Goal: Information Seeking & Learning: Find specific fact

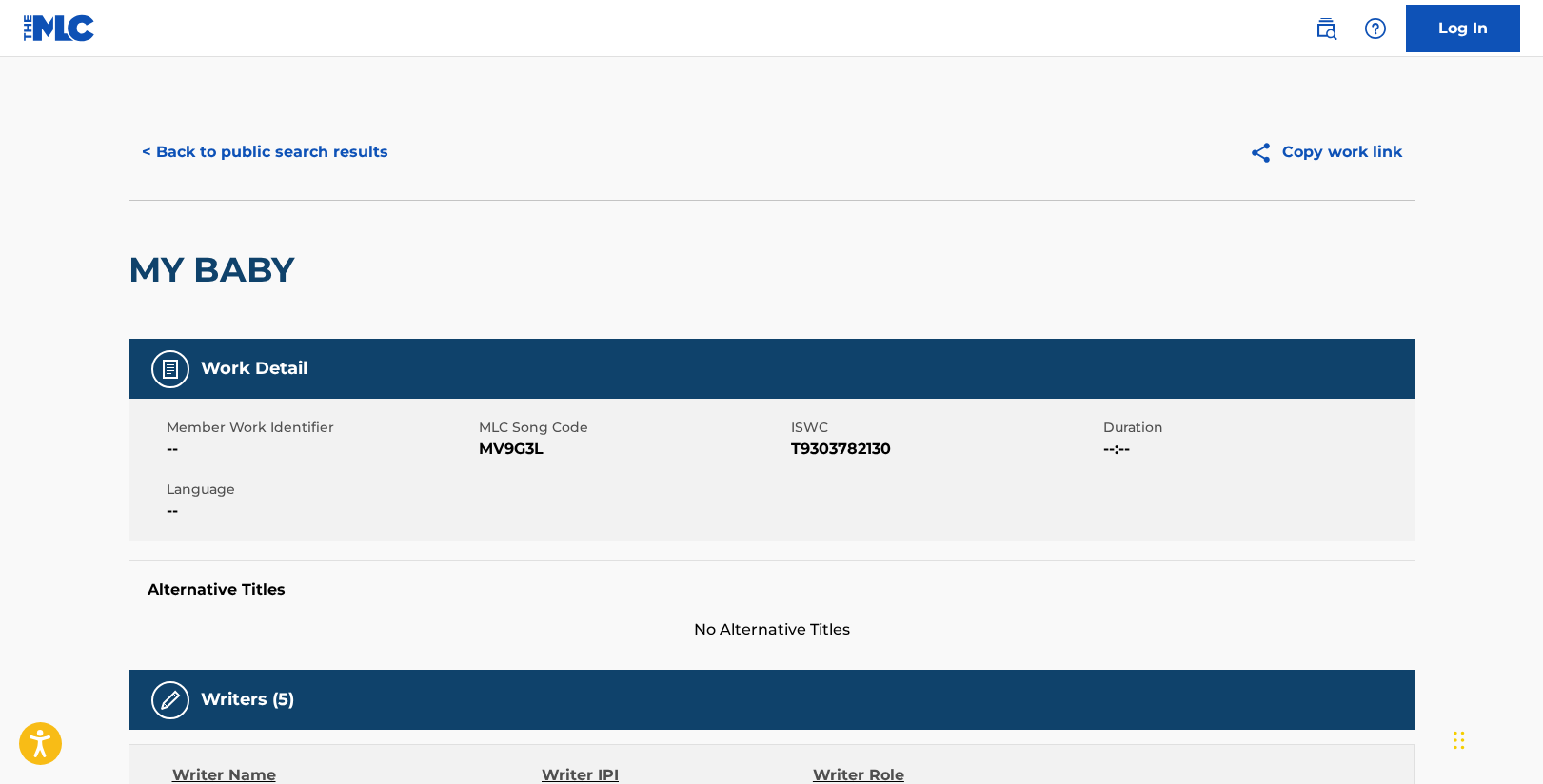
click at [330, 156] on button "< Back to public search results" at bounding box center [265, 152] width 273 height 48
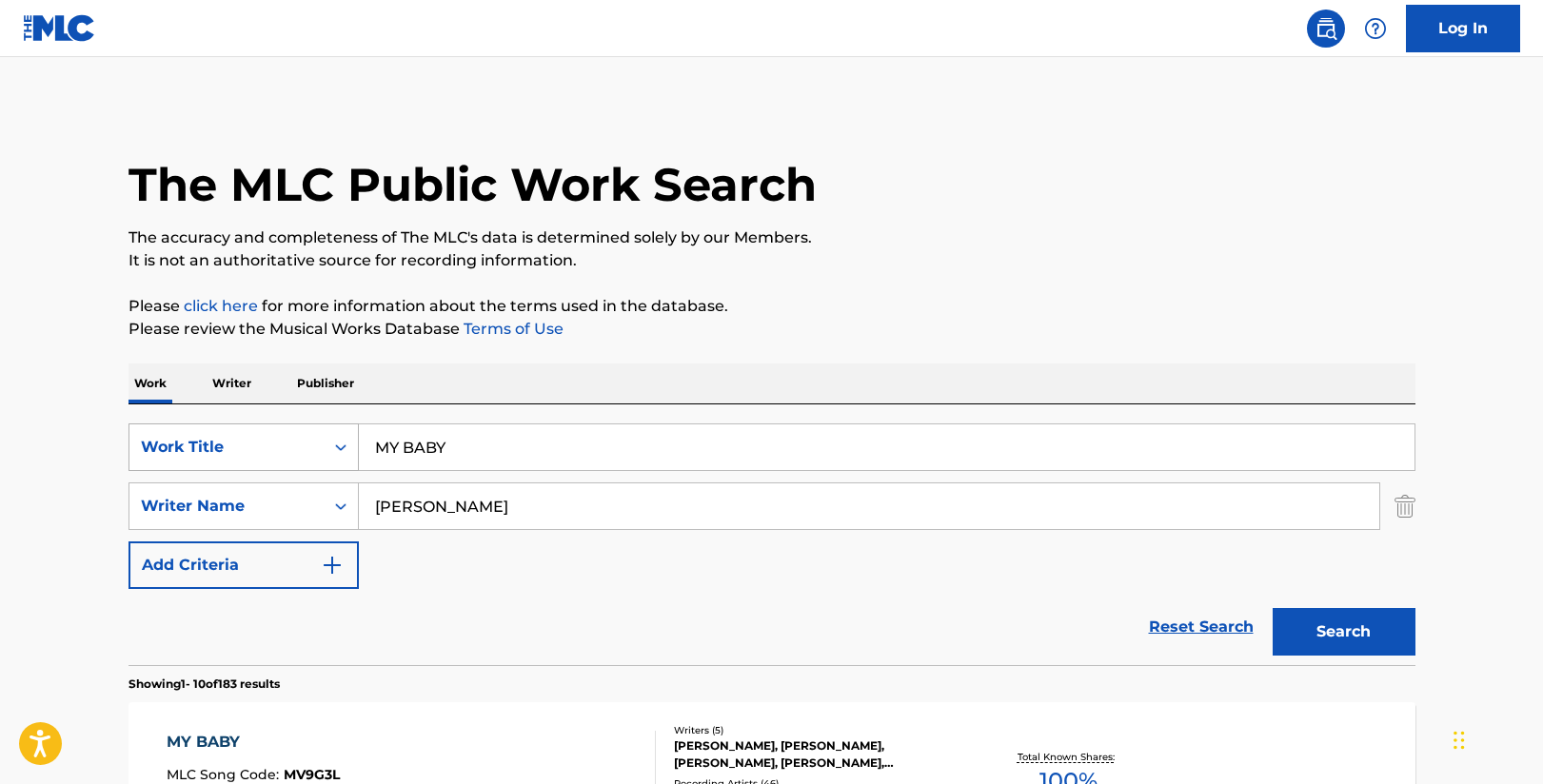
drag, startPoint x: 452, startPoint y: 434, endPoint x: 298, endPoint y: 452, distance: 155.0
click at [298, 452] on div "SearchWithCriteriacd924680-ce9b-42b2-a8c2-0ae7875605e3 Work Title MY BABY" at bounding box center [772, 447] width 1287 height 48
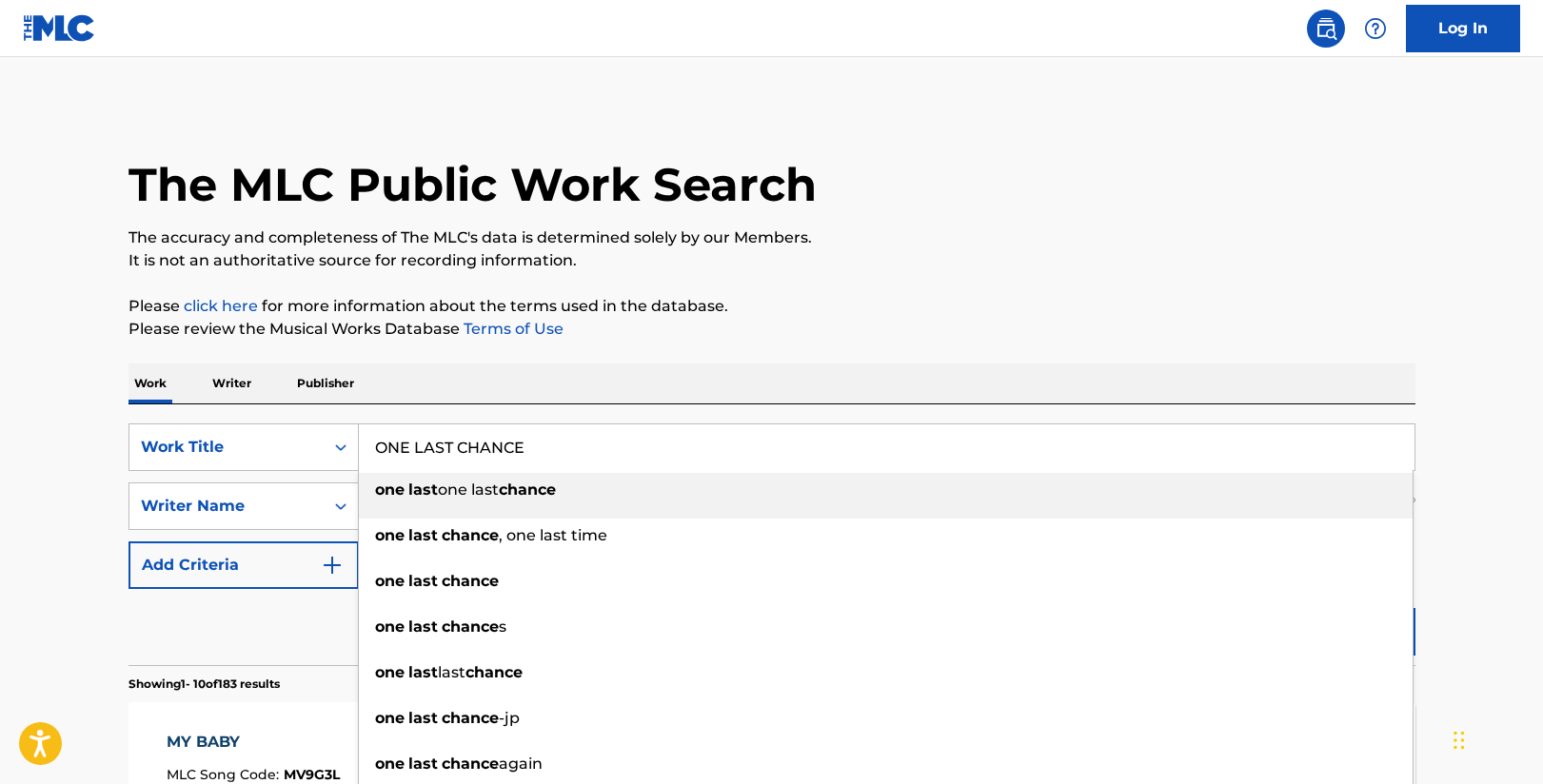
click at [573, 434] on input "ONE LAST CHANCE" at bounding box center [886, 447] width 1056 height 46
click at [552, 452] on input "ONE LAST CHANCE" at bounding box center [886, 447] width 1056 height 46
type input "ONE LAST CHANCE"
click at [738, 314] on p "Please click here for more information about the terms used in the database." at bounding box center [772, 306] width 1287 height 23
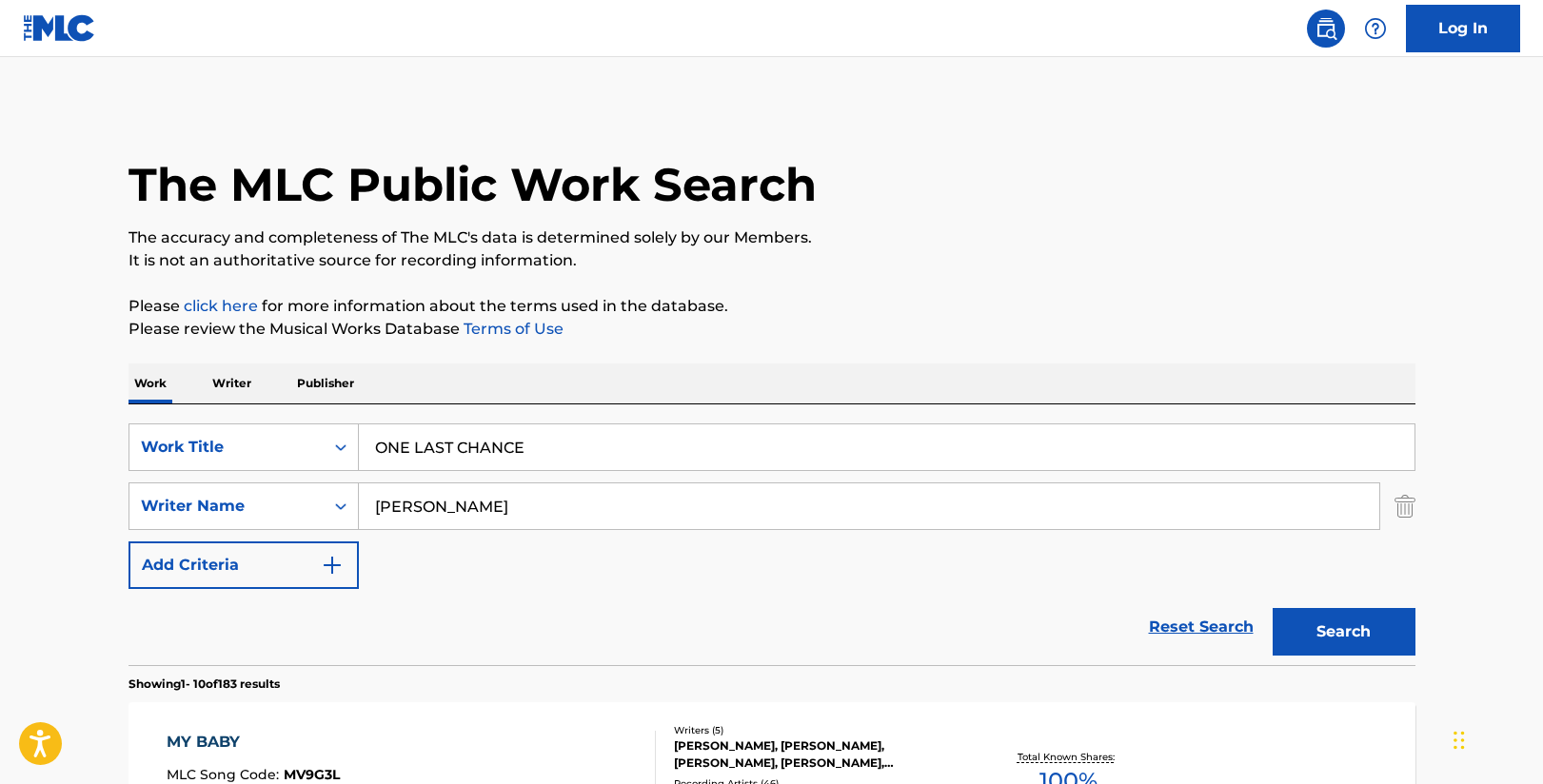
click at [1315, 630] on button "Search" at bounding box center [1343, 632] width 143 height 48
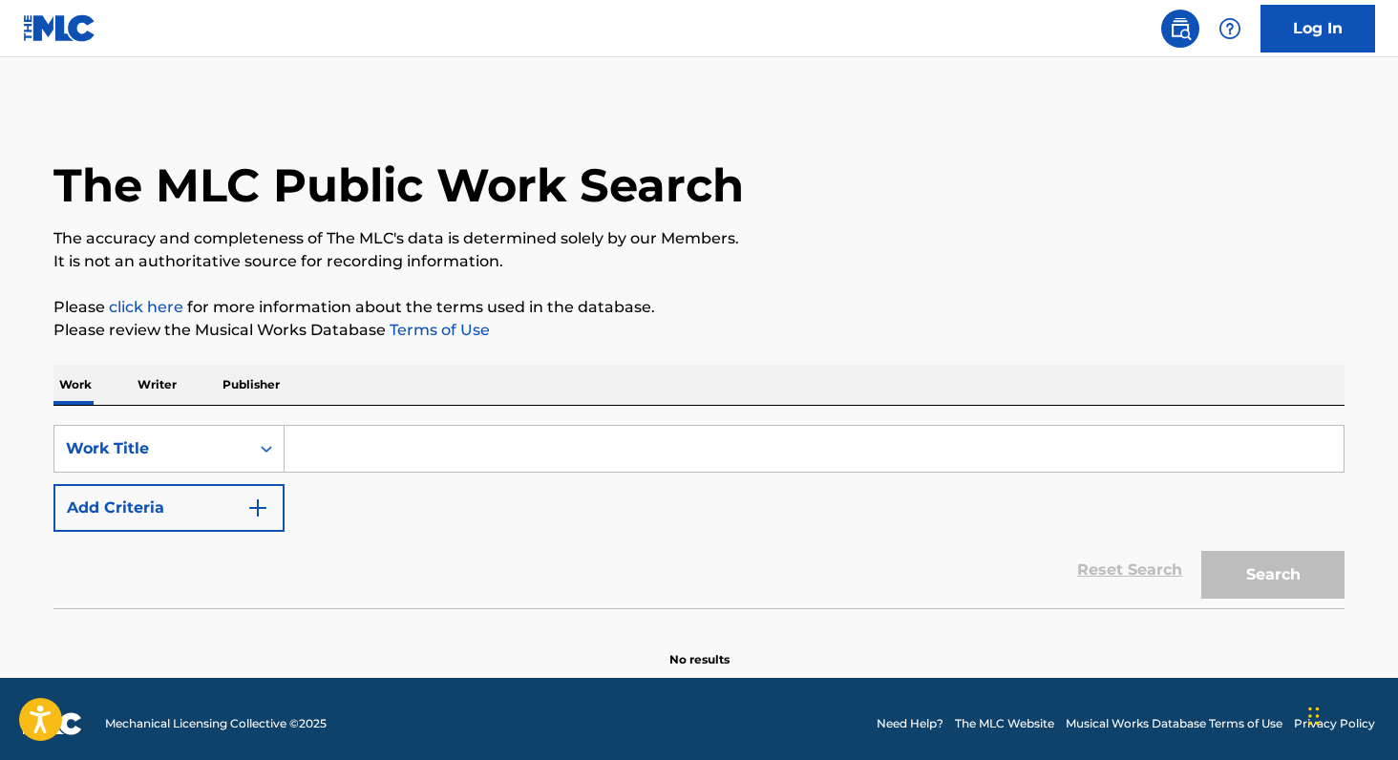
click at [373, 436] on input "Search Form" at bounding box center [814, 449] width 1059 height 46
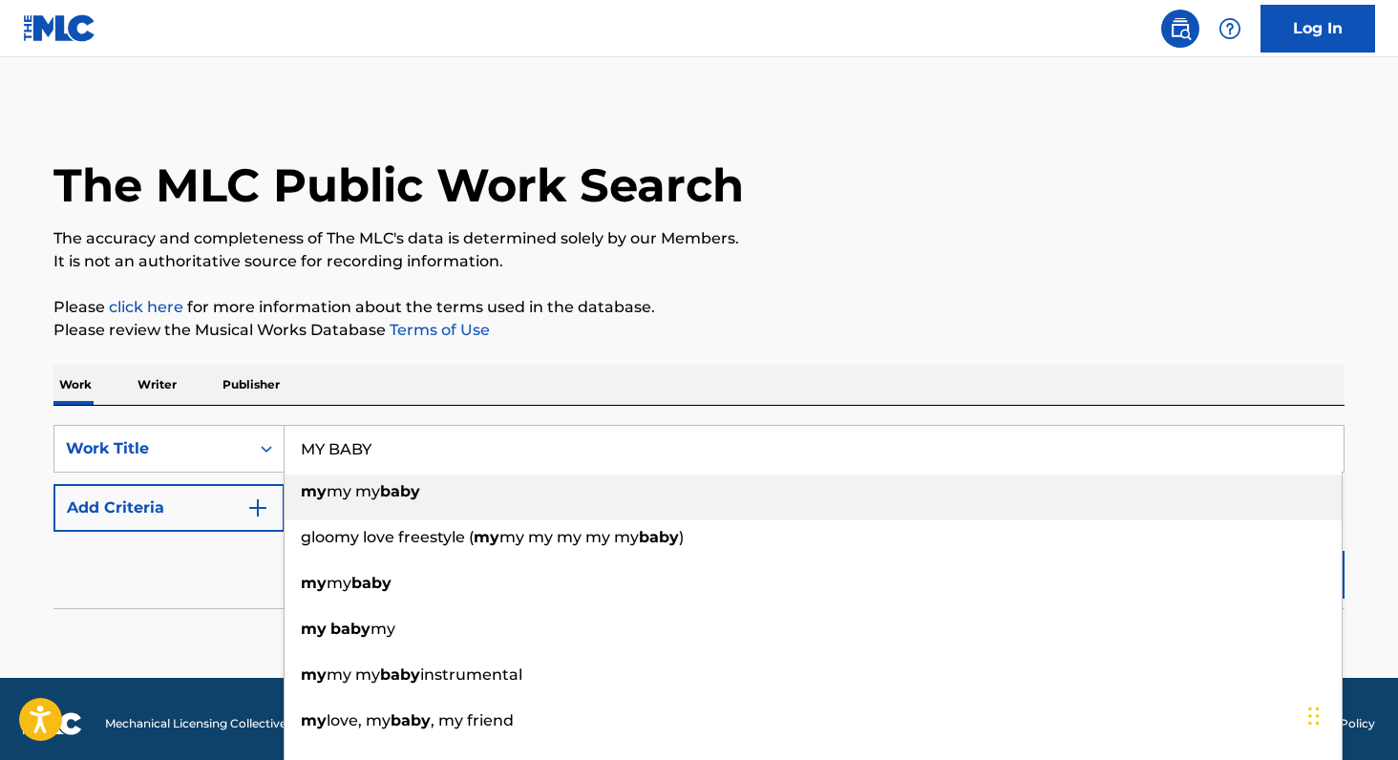
drag, startPoint x: 449, startPoint y: 446, endPoint x: 337, endPoint y: 528, distance: 138.6
click at [446, 446] on input "MY BABY" at bounding box center [814, 449] width 1059 height 46
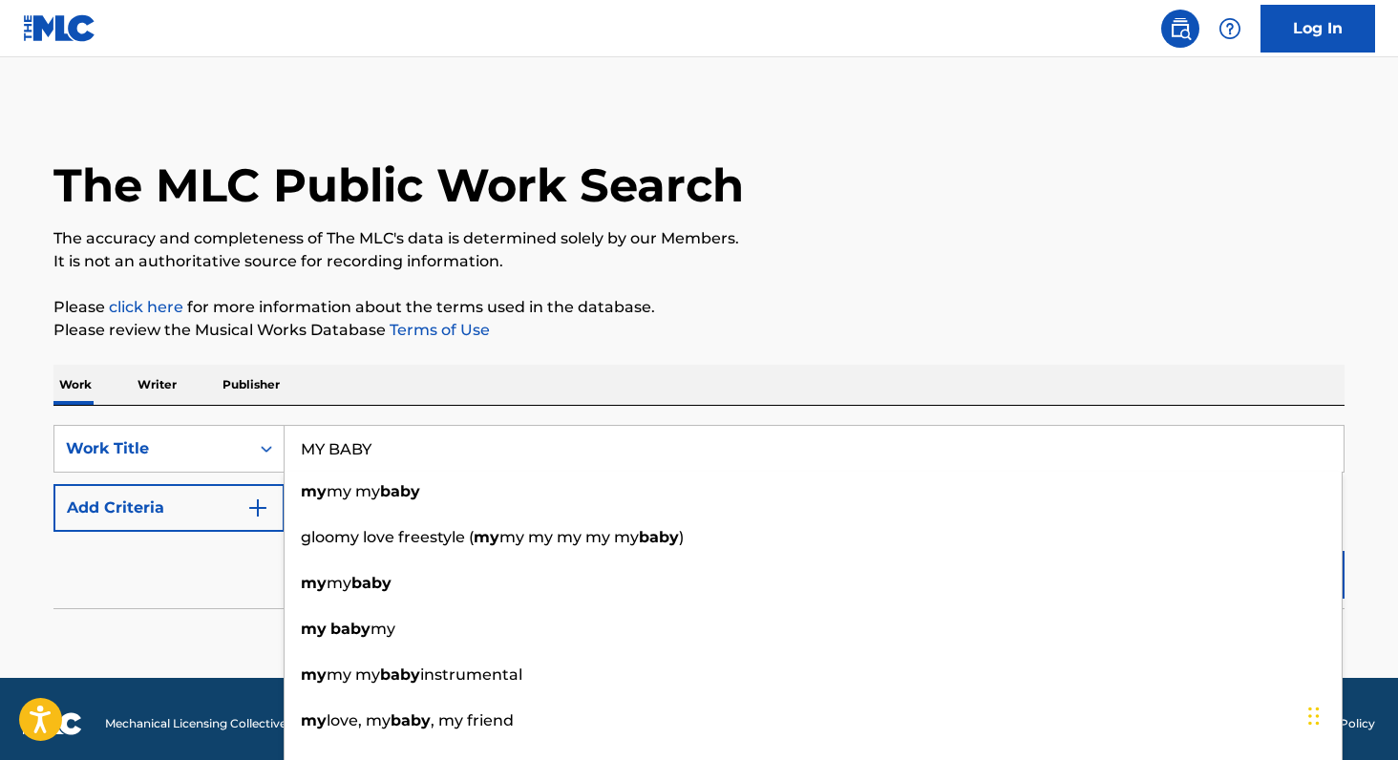
type input "MY BABY"
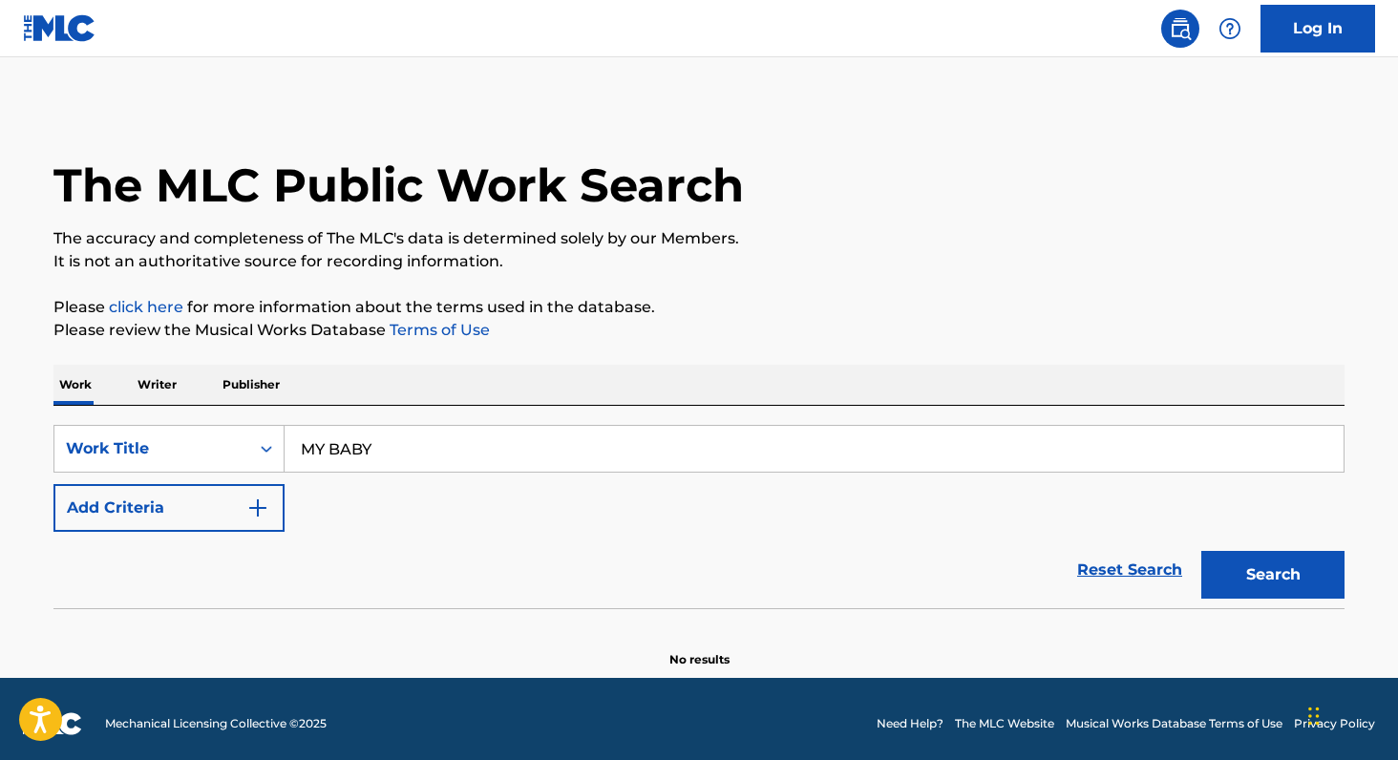
click at [220, 598] on div "Reset Search Search" at bounding box center [698, 570] width 1291 height 76
click at [197, 507] on button "Add Criteria" at bounding box center [168, 508] width 231 height 48
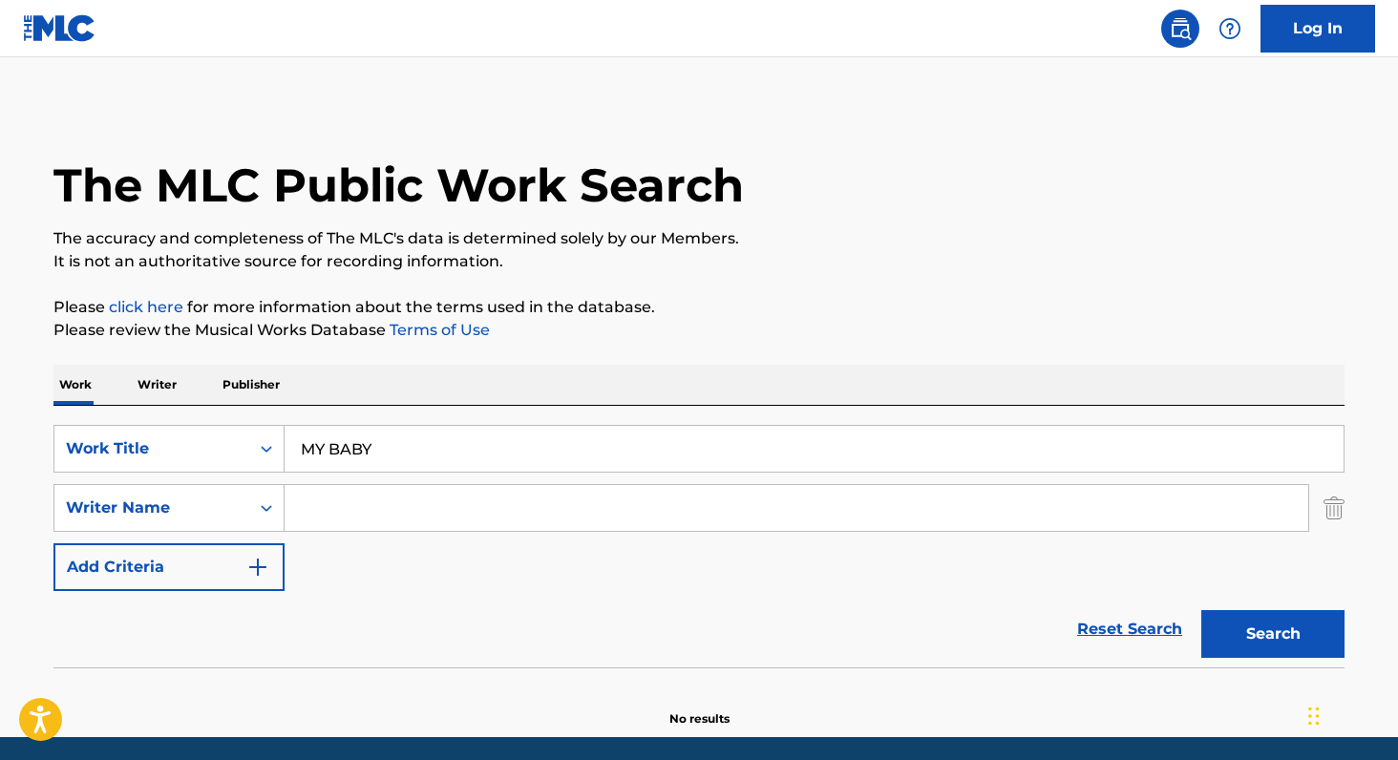
click at [359, 499] on input "Search Form" at bounding box center [796, 508] width 1023 height 46
type input "[PERSON_NAME]"
click at [1261, 642] on button "Search" at bounding box center [1272, 634] width 143 height 48
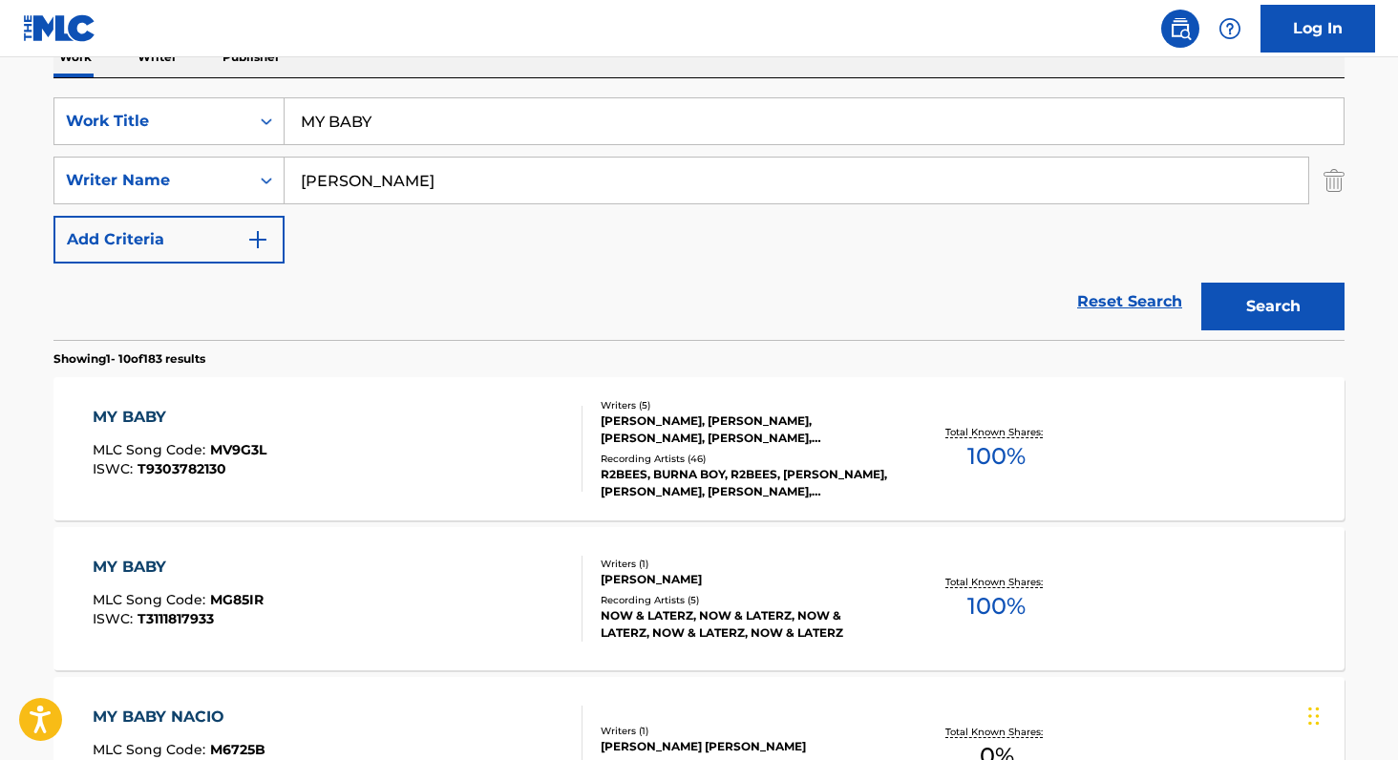
scroll to position [382, 0]
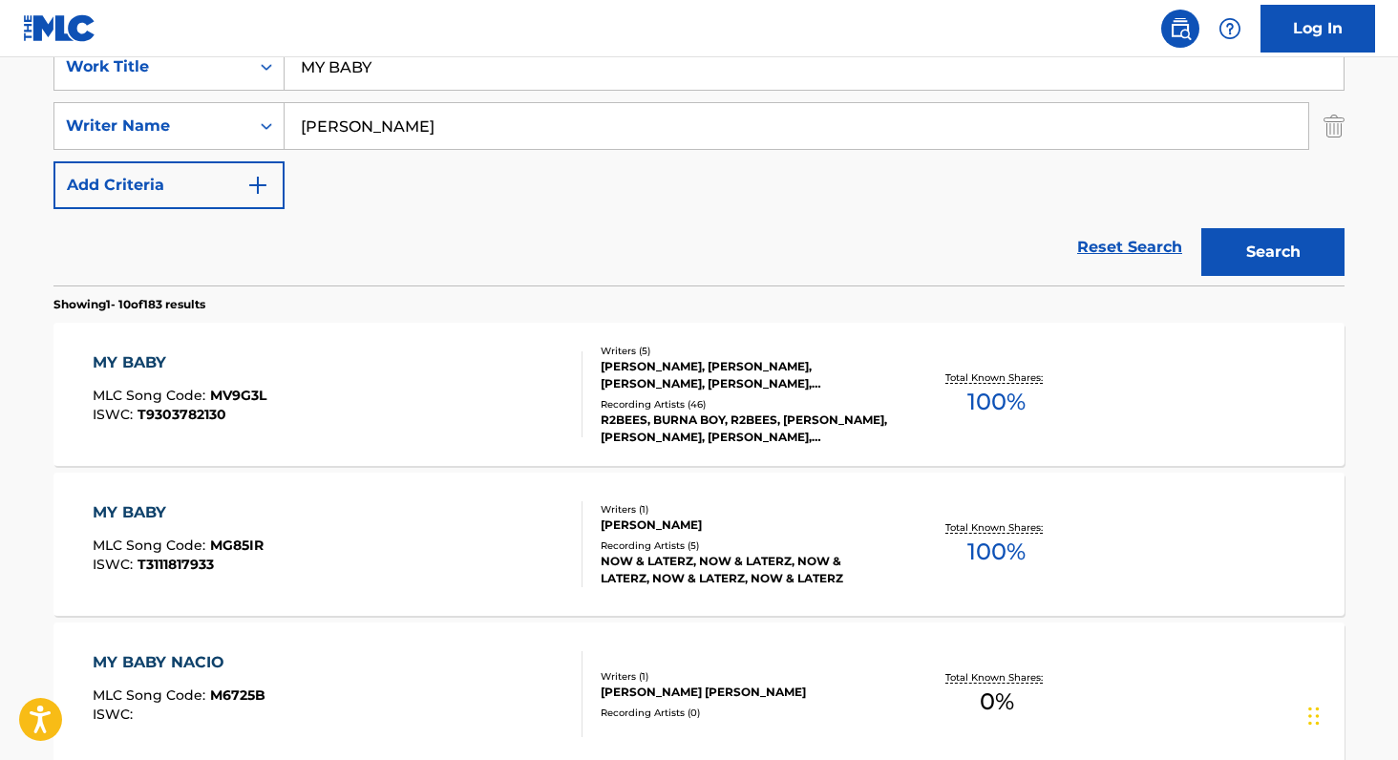
click at [851, 383] on div "ANDREA BUTTIGNON, TOMAS RAFAEL RIVERO ROMAN, FRANCISCO SALDANA, ANDREA COLUSSI,…" at bounding box center [745, 375] width 288 height 34
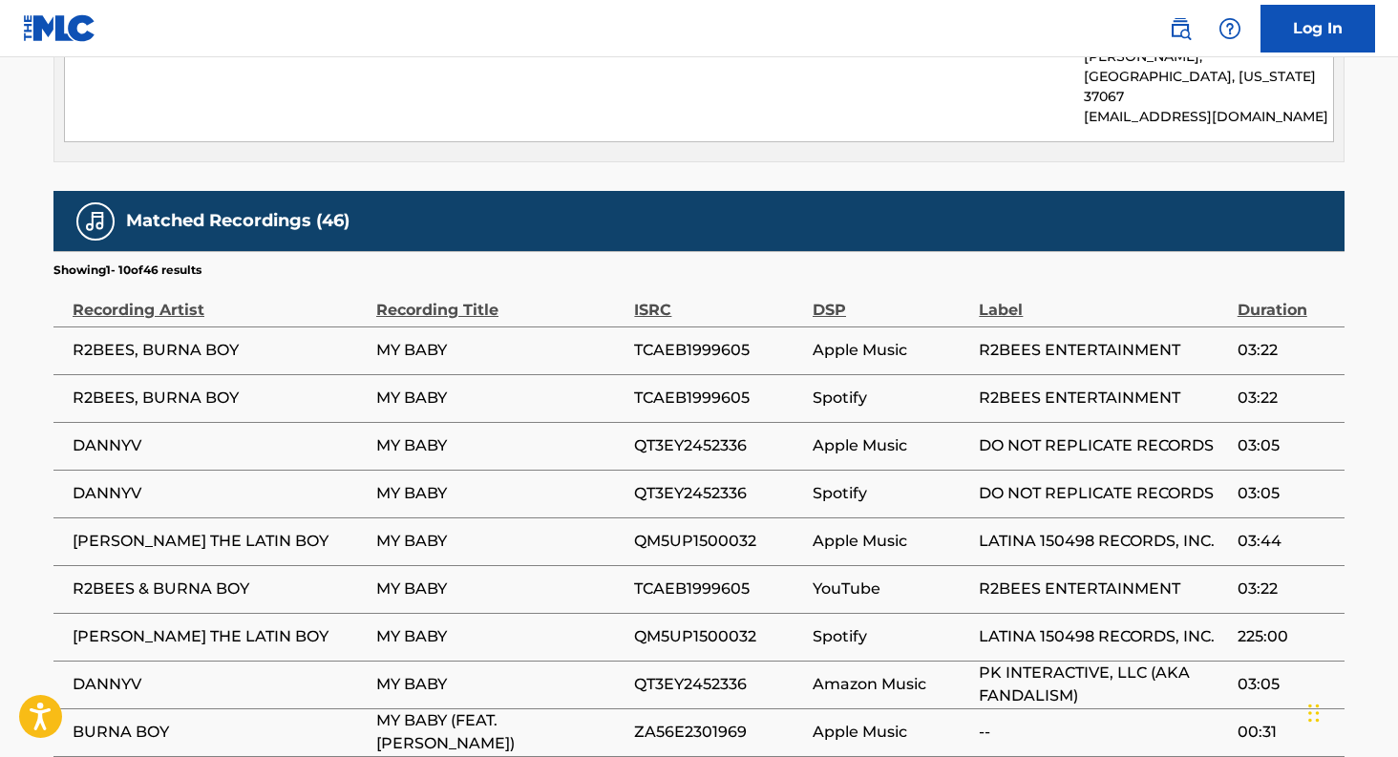
scroll to position [1432, 0]
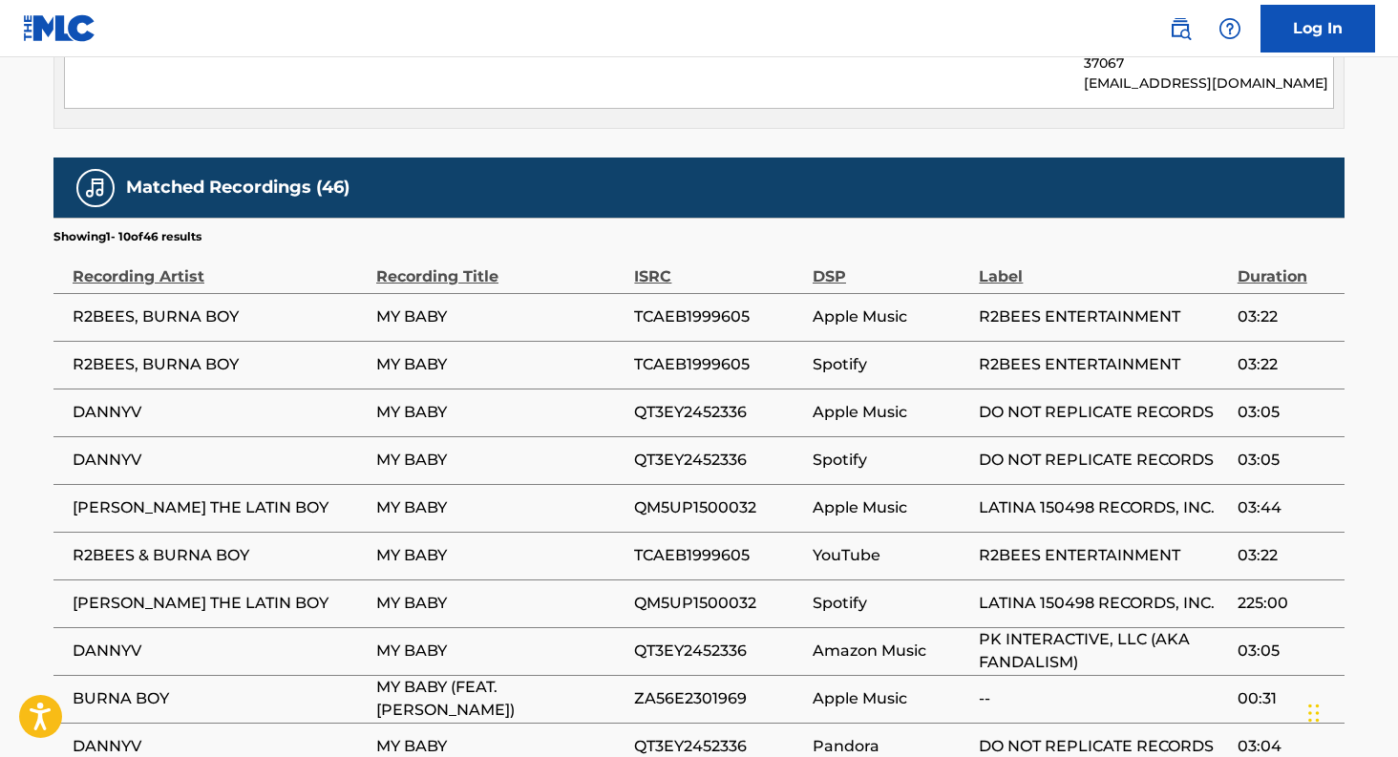
click at [132, 88] on div "Publisher Name Publisher IPI Publisher Number Represented Writers Collection Sh…" at bounding box center [698, 19] width 1291 height 219
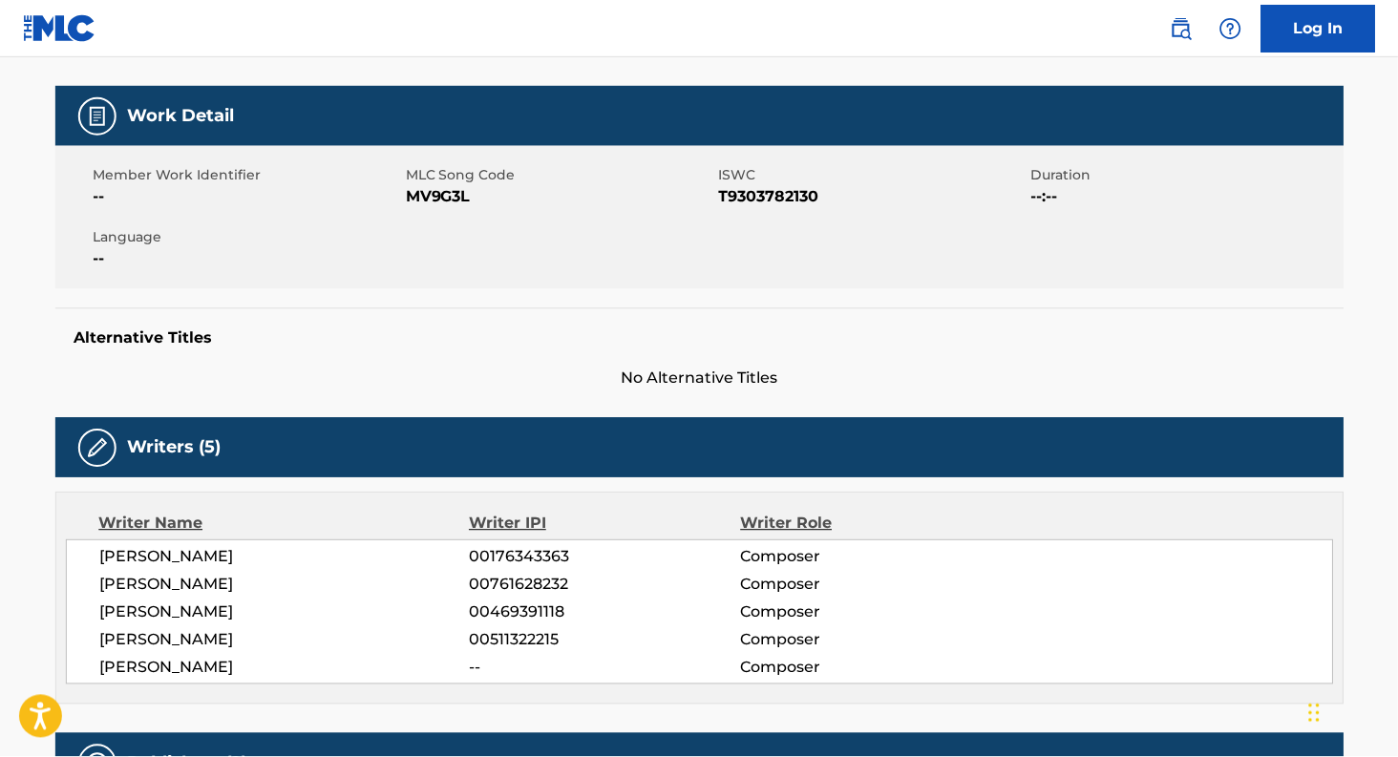
scroll to position [254, 0]
